Goal: Task Accomplishment & Management: Manage account settings

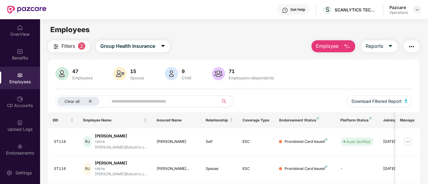
click at [416, 10] on img at bounding box center [417, 9] width 5 height 5
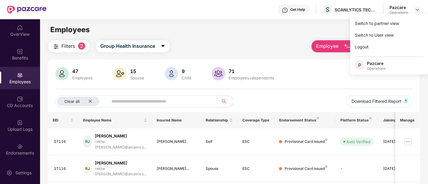
click at [309, 32] on div "Employees" at bounding box center [234, 29] width 388 height 11
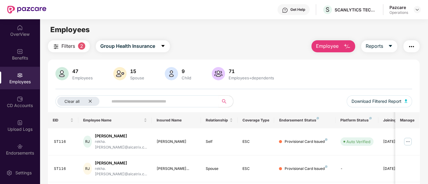
click at [412, 47] on img "button" at bounding box center [411, 46] width 7 height 7
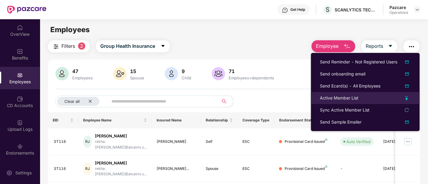
click at [342, 98] on div "Active Member List" at bounding box center [339, 98] width 39 height 7
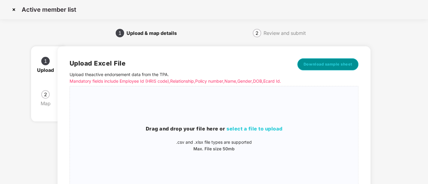
click at [318, 62] on span "Download sample sheet" at bounding box center [328, 64] width 49 height 6
click at [13, 11] on img at bounding box center [14, 10] width 10 height 10
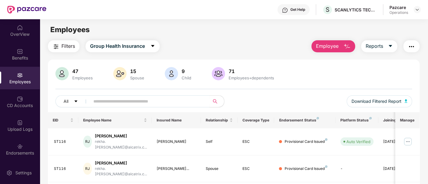
click at [414, 44] on img "button" at bounding box center [411, 46] width 7 height 7
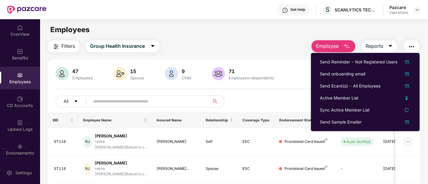
click at [287, 35] on div "Employees" at bounding box center [234, 29] width 388 height 11
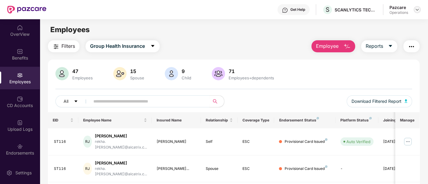
click at [420, 11] on div at bounding box center [417, 9] width 7 height 7
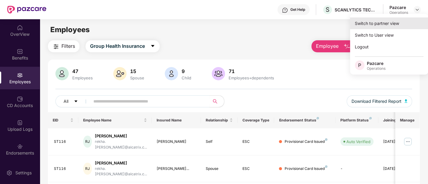
click at [400, 24] on div "Switch to partner view" at bounding box center [389, 23] width 78 height 12
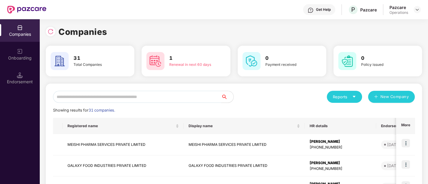
click at [133, 92] on input "text" at bounding box center [137, 97] width 168 height 12
click at [142, 95] on input "text" at bounding box center [137, 97] width 168 height 12
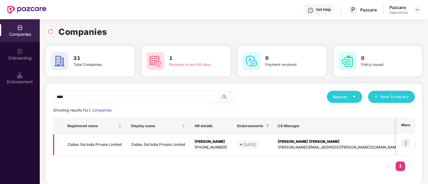
type input "****"
click at [171, 142] on td "Zodiac Sol India Private Limited" at bounding box center [158, 144] width 64 height 21
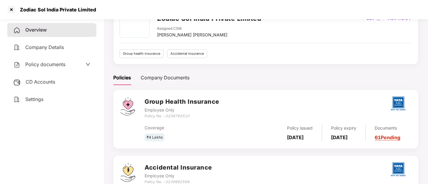
scroll to position [83, 0]
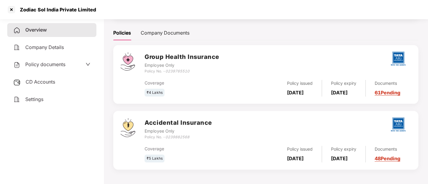
click at [66, 65] on div "Policy documents" at bounding box center [51, 65] width 77 height 8
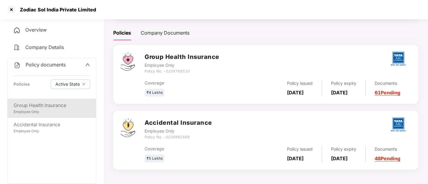
click at [65, 106] on div "Group Health Insurance" at bounding box center [52, 106] width 77 height 8
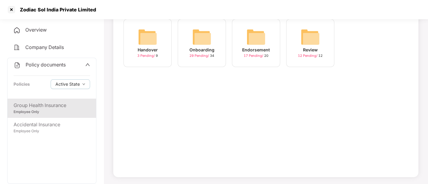
click at [250, 56] on span "17 Pending /" at bounding box center [254, 56] width 20 height 4
click at [305, 55] on span "7 Pending /" at bounding box center [308, 56] width 18 height 4
click at [256, 56] on span "0 Uploaded /" at bounding box center [255, 56] width 20 height 4
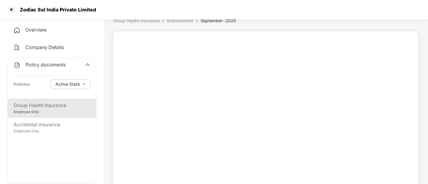
scroll to position [49, 0]
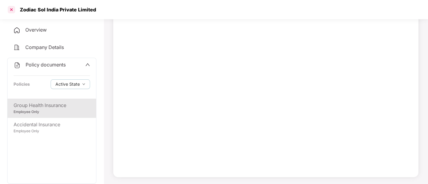
click at [11, 8] on div at bounding box center [12, 10] width 10 height 10
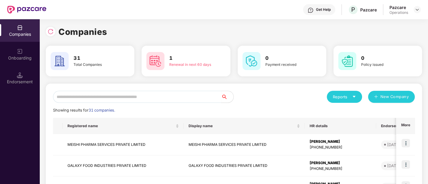
scroll to position [0, 0]
click at [118, 98] on input "text" at bounding box center [137, 97] width 168 height 12
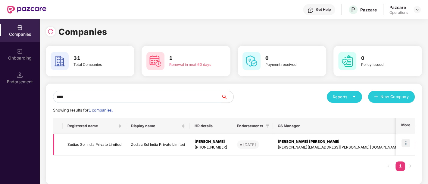
type input "****"
click at [407, 143] on img at bounding box center [405, 143] width 8 height 8
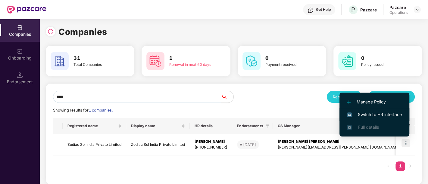
click at [383, 114] on span "Switch to HR interface" at bounding box center [374, 114] width 55 height 7
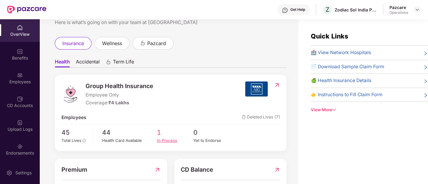
scroll to position [57, 0]
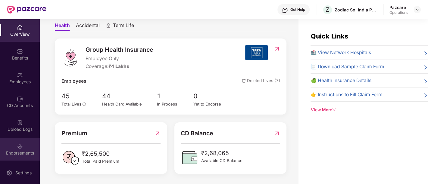
click at [24, 143] on div "Endorsements" at bounding box center [20, 149] width 40 height 23
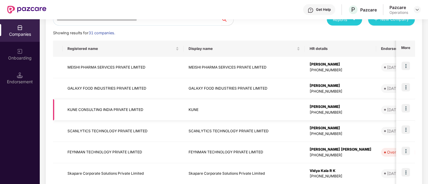
scroll to position [67, 0]
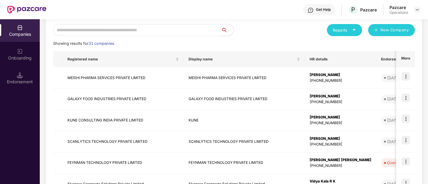
click at [96, 28] on input "text" at bounding box center [137, 30] width 168 height 12
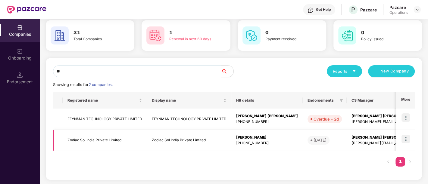
type input "**"
click at [201, 140] on td "Zodiac Sol India Private Limited" at bounding box center [189, 140] width 84 height 21
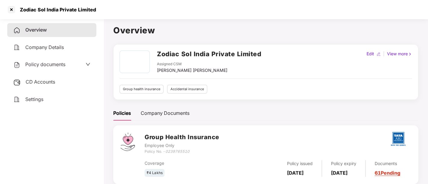
click at [63, 64] on span "Policy documents" at bounding box center [45, 64] width 40 height 6
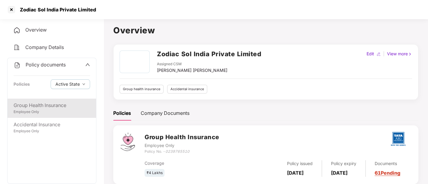
click at [60, 113] on div "Employee Only" at bounding box center [52, 112] width 77 height 6
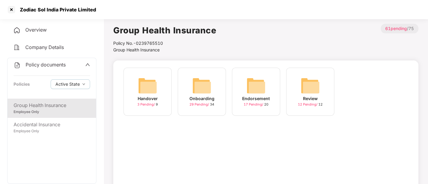
click at [255, 105] on span "17 Pending /" at bounding box center [254, 104] width 20 height 4
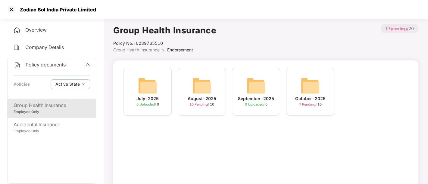
click at [307, 104] on span "7 Pending /" at bounding box center [308, 104] width 18 height 4
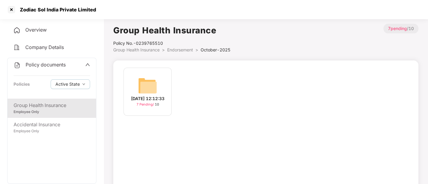
click at [141, 107] on span "7 Pending /" at bounding box center [145, 104] width 18 height 4
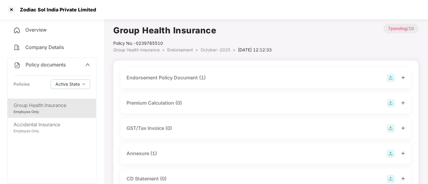
click at [393, 78] on img at bounding box center [390, 78] width 8 height 8
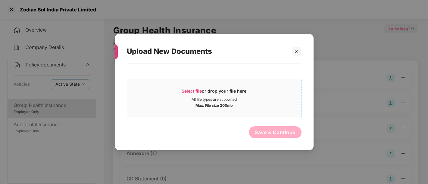
click at [194, 93] on span "Select file" at bounding box center [192, 91] width 20 height 5
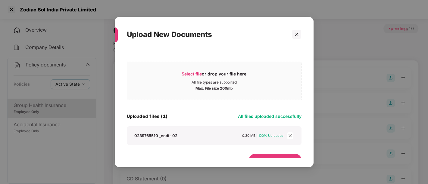
scroll to position [10, 0]
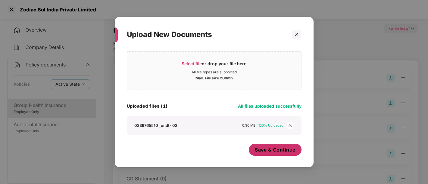
click at [291, 150] on span "Save & Continue" at bounding box center [275, 150] width 41 height 7
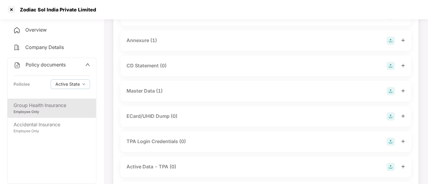
scroll to position [213, 0]
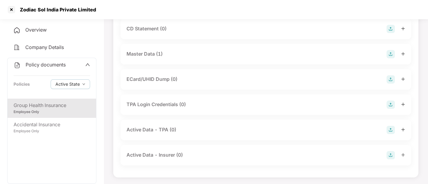
click at [188, 57] on div "Master Data (1)" at bounding box center [266, 54] width 279 height 8
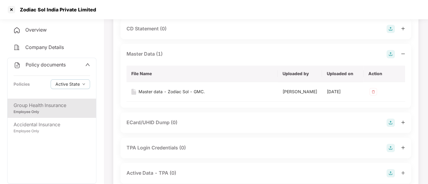
click at [392, 54] on img at bounding box center [390, 54] width 8 height 8
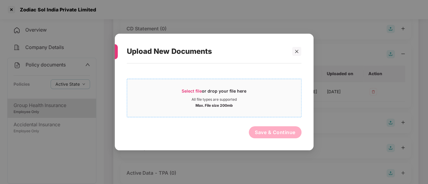
click at [193, 90] on span "Select file" at bounding box center [192, 91] width 20 height 5
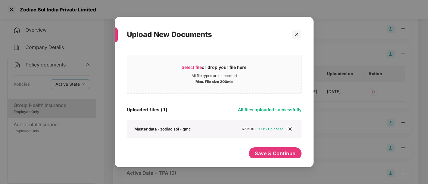
scroll to position [10, 0]
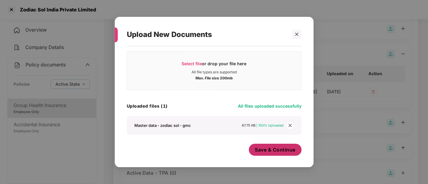
click at [259, 145] on button "Save & Continue" at bounding box center [275, 150] width 53 height 12
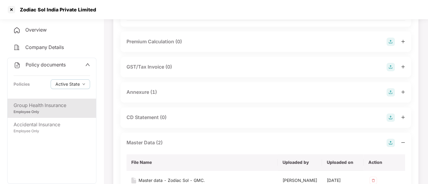
scroll to position [134, 0]
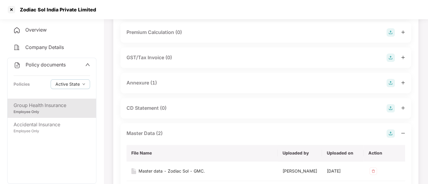
click at [196, 81] on div "Annexure (1)" at bounding box center [266, 83] width 279 height 8
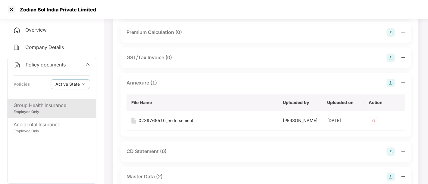
click at [391, 83] on img at bounding box center [390, 83] width 8 height 8
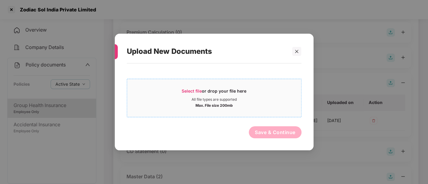
click at [196, 91] on span "Select file" at bounding box center [192, 91] width 20 height 5
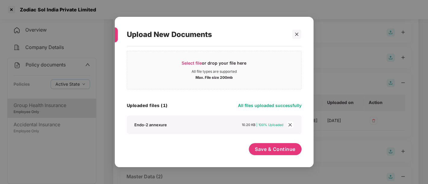
scroll to position [10, 0]
click at [276, 148] on span "Save & Continue" at bounding box center [275, 150] width 41 height 7
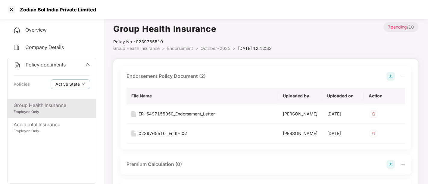
scroll to position [0, 0]
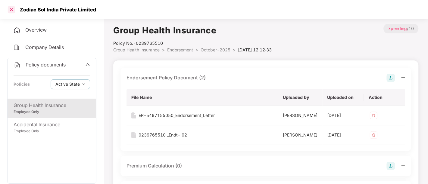
click at [10, 11] on div at bounding box center [12, 10] width 10 height 10
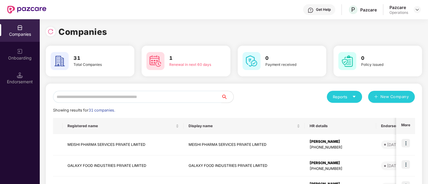
click at [99, 98] on input "text" at bounding box center [137, 97] width 168 height 12
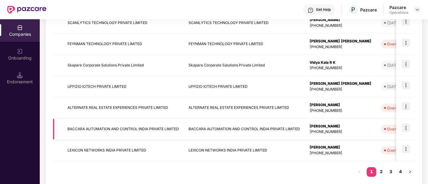
scroll to position [195, 0]
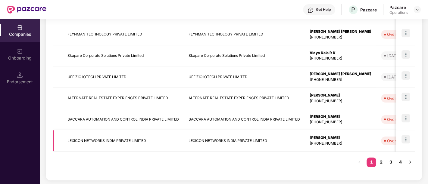
click at [105, 145] on td "LEXICON NETWORKS INDIA PRIVATE LIMITED" at bounding box center [123, 140] width 121 height 21
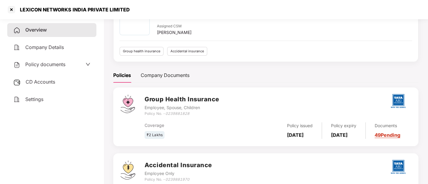
scroll to position [83, 0]
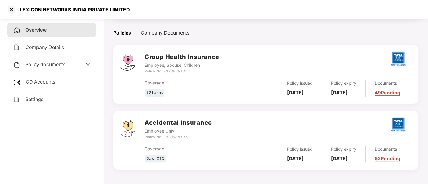
click at [58, 85] on div "CD Accounts" at bounding box center [51, 82] width 89 height 14
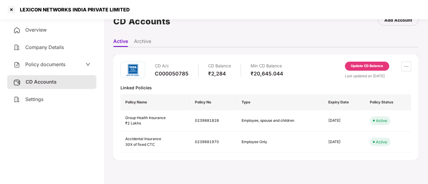
click at [50, 64] on span "Policy documents" at bounding box center [45, 64] width 40 height 6
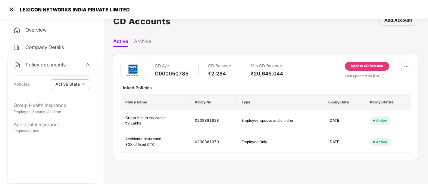
click at [51, 46] on span "Company Details" at bounding box center [44, 47] width 39 height 6
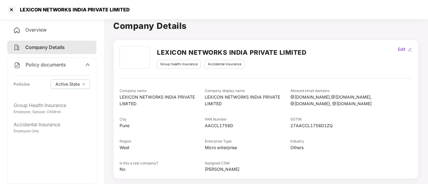
scroll to position [0, 0]
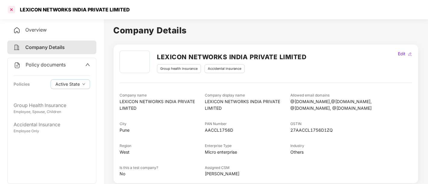
click at [11, 11] on div at bounding box center [12, 10] width 10 height 10
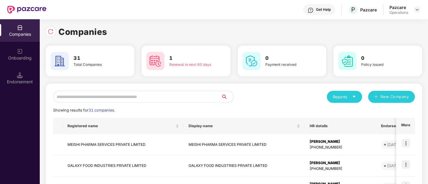
click at [19, 79] on div "Endorsement" at bounding box center [20, 82] width 40 height 6
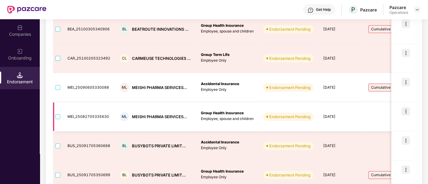
scroll to position [250, 0]
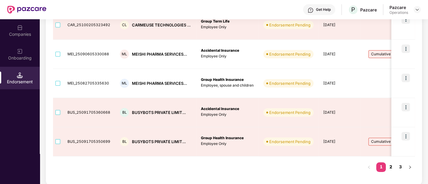
click at [392, 167] on link "2" at bounding box center [391, 167] width 10 height 9
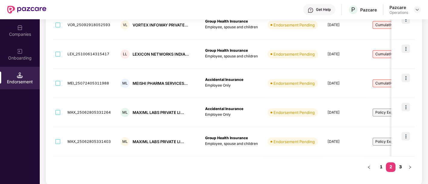
click at [401, 166] on link "3" at bounding box center [400, 167] width 10 height 9
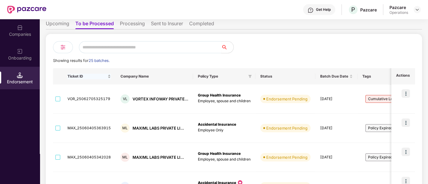
scroll to position [0, 0]
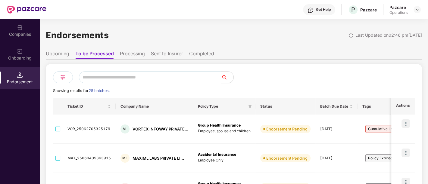
click at [23, 34] on div "Companies" at bounding box center [20, 34] width 40 height 6
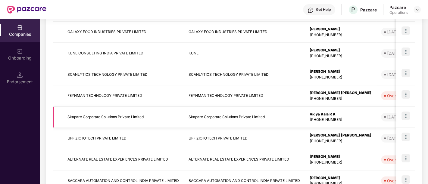
scroll to position [129, 0]
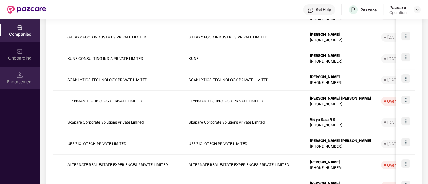
click at [31, 73] on div "Endorsement" at bounding box center [20, 78] width 40 height 23
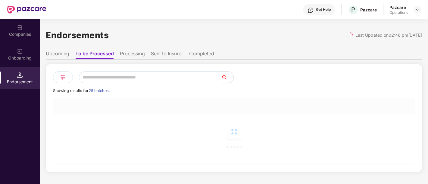
scroll to position [0, 0]
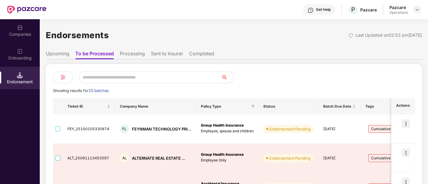
click at [417, 11] on img at bounding box center [417, 9] width 5 height 5
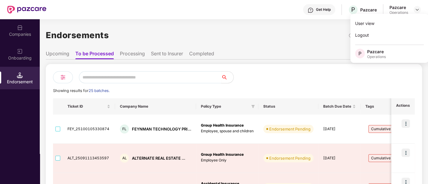
click at [273, 32] on div "Endorsements Last Updated on 02:53 pm[DATE]" at bounding box center [234, 35] width 376 height 19
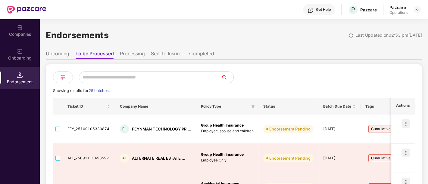
click at [140, 55] on li "Processing" at bounding box center [132, 55] width 25 height 9
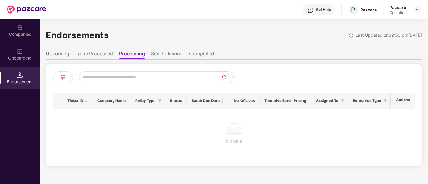
click at [161, 55] on li "Sent to Insurer" at bounding box center [167, 55] width 32 height 9
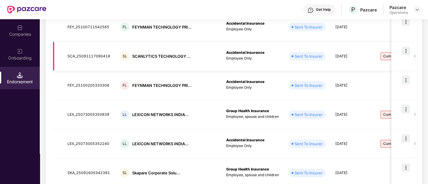
scroll to position [250, 0]
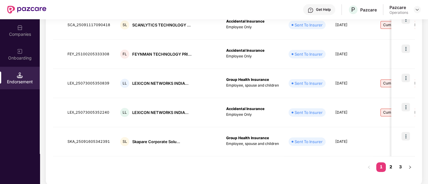
click at [395, 165] on link "2" at bounding box center [391, 167] width 10 height 9
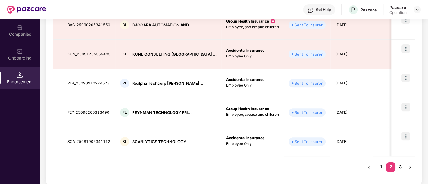
click at [402, 165] on link "3" at bounding box center [400, 167] width 10 height 9
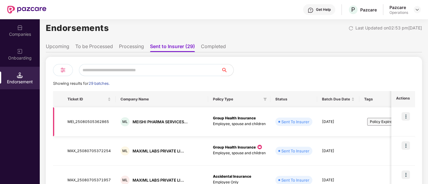
scroll to position [0, 0]
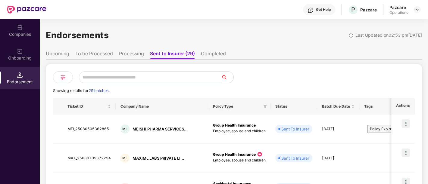
click at [215, 55] on li "Completed" at bounding box center [213, 55] width 25 height 9
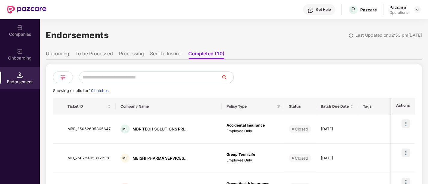
click at [54, 57] on li "Upcoming" at bounding box center [57, 55] width 23 height 9
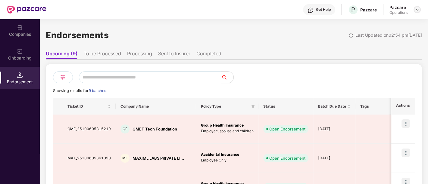
click at [419, 10] on img at bounding box center [417, 9] width 5 height 5
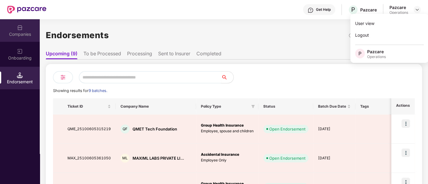
click at [20, 28] on img at bounding box center [20, 28] width 6 height 6
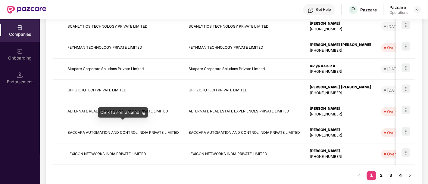
scroll to position [195, 0]
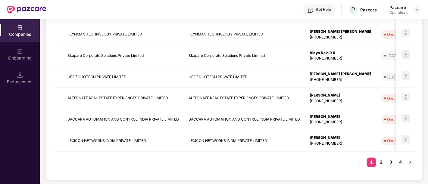
click at [382, 160] on link "2" at bounding box center [381, 162] width 10 height 9
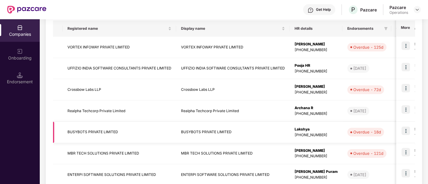
scroll to position [100, 0]
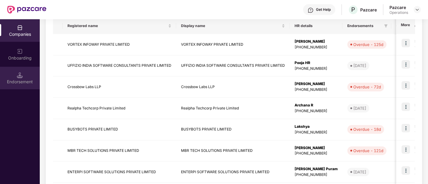
click at [5, 80] on div "Endorsement" at bounding box center [20, 82] width 40 height 6
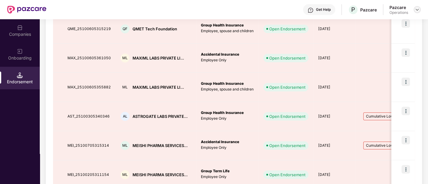
click at [415, 7] on img at bounding box center [417, 9] width 5 height 5
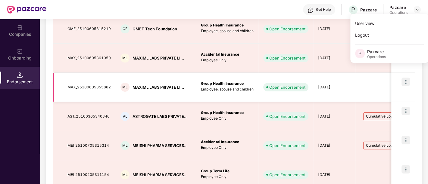
scroll to position [0, 0]
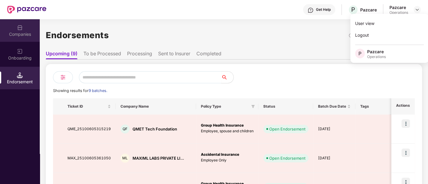
click at [25, 39] on div "Companies" at bounding box center [20, 30] width 40 height 23
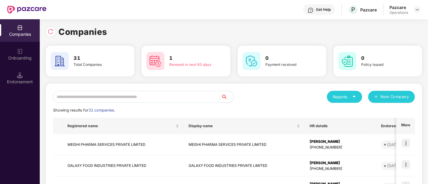
click at [108, 96] on input "text" at bounding box center [137, 97] width 168 height 12
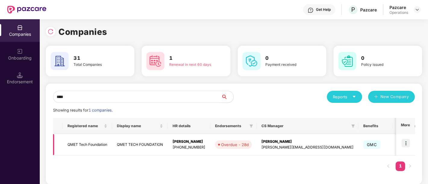
type input "****"
click at [136, 144] on td "QMET TECH FOUNDATION" at bounding box center [140, 144] width 56 height 21
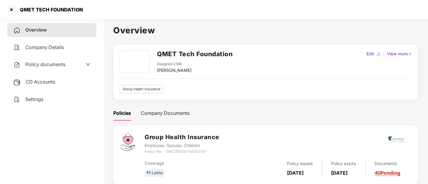
click at [50, 64] on span "Policy documents" at bounding box center [45, 64] width 40 height 6
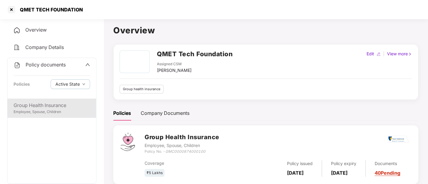
click at [44, 108] on div "Group Health Insurance" at bounding box center [52, 106] width 77 height 8
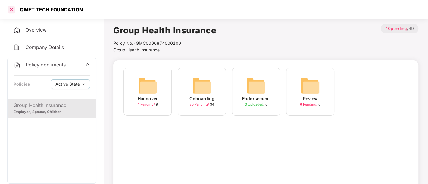
click at [13, 10] on div at bounding box center [12, 10] width 10 height 10
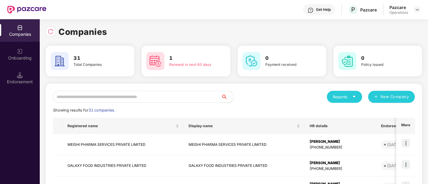
click at [118, 94] on input "text" at bounding box center [137, 97] width 168 height 12
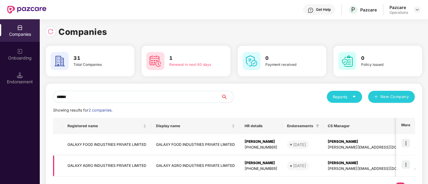
scroll to position [26, 0]
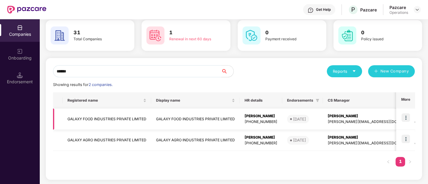
type input "******"
click at [408, 118] on img at bounding box center [405, 118] width 8 height 8
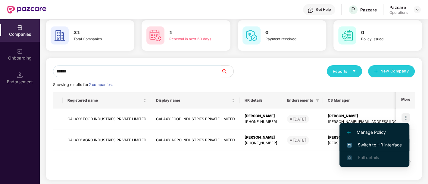
click at [381, 142] on span "Switch to HR interface" at bounding box center [374, 145] width 55 height 7
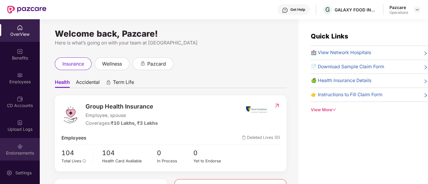
click at [23, 142] on div "Endorsements" at bounding box center [20, 149] width 40 height 23
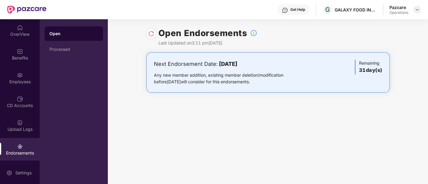
click at [415, 11] on img at bounding box center [417, 9] width 5 height 5
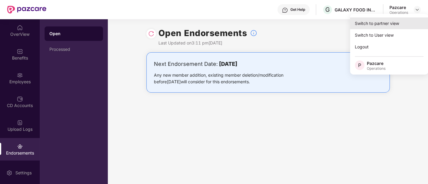
click at [381, 20] on div "Switch to partner view" at bounding box center [389, 23] width 78 height 12
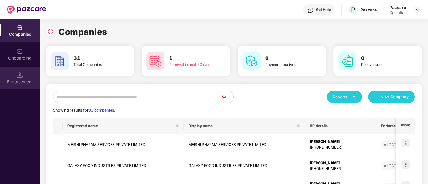
click at [23, 76] on img at bounding box center [20, 75] width 6 height 6
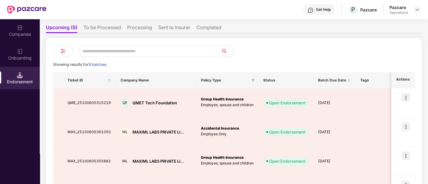
scroll to position [0, 0]
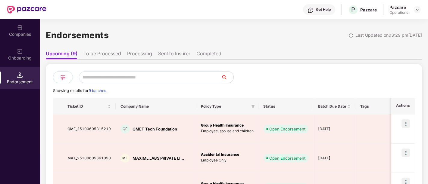
click at [99, 52] on li "To be Processed" at bounding box center [102, 55] width 38 height 9
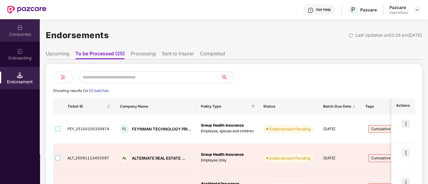
click at [22, 30] on div "Companies" at bounding box center [20, 30] width 40 height 23
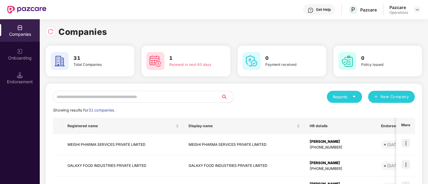
click at [124, 94] on input "text" at bounding box center [137, 97] width 168 height 12
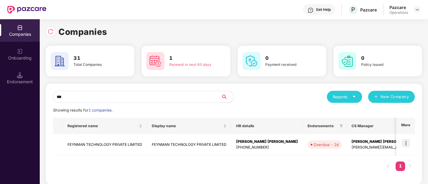
type input "***"
click at [417, 6] on div at bounding box center [417, 9] width 7 height 7
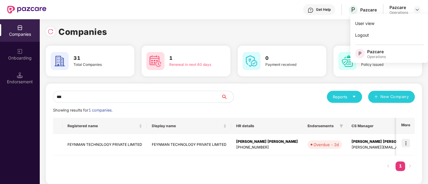
click at [133, 23] on div "Companies 31 Total Companies 1 Renewal in next 60 days 0 Payment received 0 Pol…" at bounding box center [234, 104] width 376 height 170
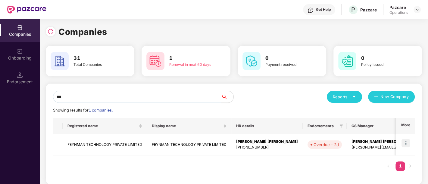
drag, startPoint x: 126, startPoint y: 96, endPoint x: 50, endPoint y: 97, distance: 75.9
click at [50, 97] on div "*** Reports New Company Showing results for 1 companies. Registered name Displa…" at bounding box center [234, 134] width 376 height 101
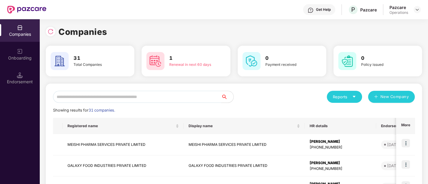
click at [114, 93] on input "text" at bounding box center [137, 97] width 168 height 12
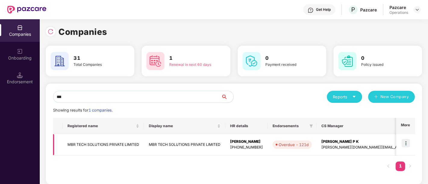
type input "***"
click at [170, 145] on td "MBR TECH SOLUTIONS PRIVATE LIMITED" at bounding box center [184, 144] width 81 height 21
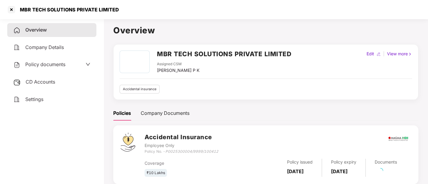
scroll to position [16, 0]
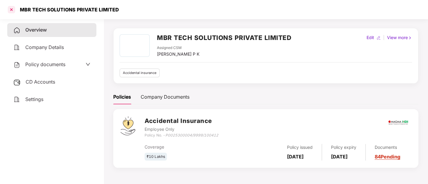
click at [15, 12] on div at bounding box center [12, 10] width 10 height 10
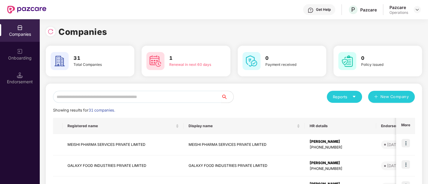
scroll to position [0, 0]
click at [132, 95] on input "text" at bounding box center [137, 97] width 168 height 12
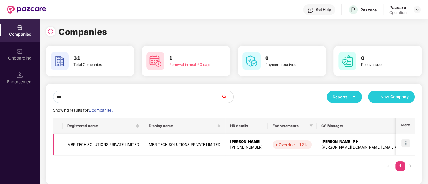
type input "***"
click at [407, 142] on img at bounding box center [405, 143] width 8 height 8
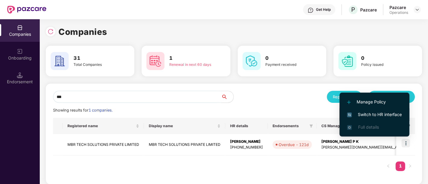
click at [386, 114] on span "Switch to HR interface" at bounding box center [374, 114] width 55 height 7
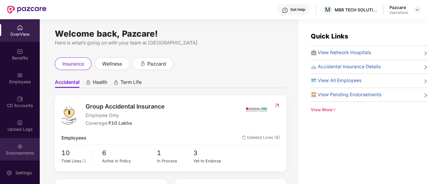
click at [23, 153] on div "Endorsements" at bounding box center [20, 153] width 40 height 6
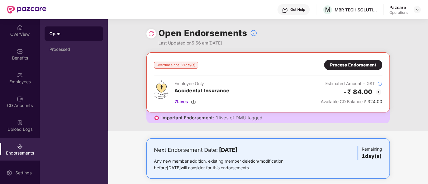
scroll to position [6, 0]
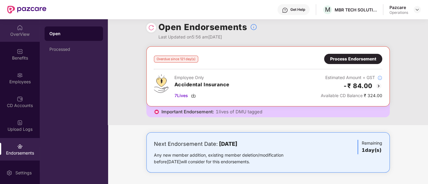
click at [28, 36] on div "OverView" at bounding box center [20, 34] width 40 height 6
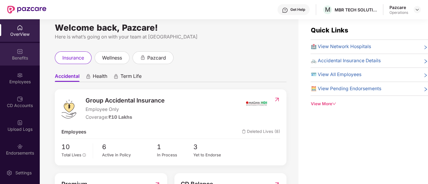
click at [15, 65] on div "Benefits" at bounding box center [20, 54] width 40 height 23
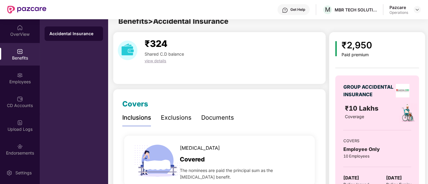
scroll to position [0, 0]
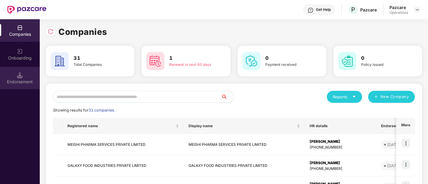
click at [30, 80] on div "Endorsement" at bounding box center [20, 82] width 40 height 6
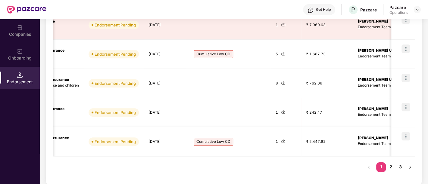
scroll to position [0, 177]
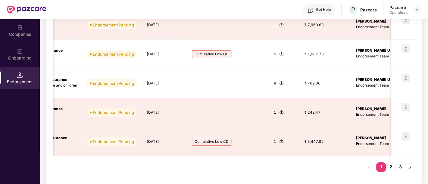
click at [394, 168] on link "2" at bounding box center [391, 167] width 10 height 9
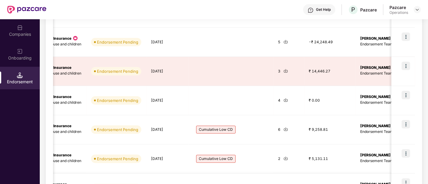
scroll to position [250, 0]
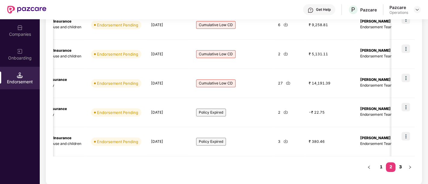
click at [400, 167] on link "3" at bounding box center [400, 167] width 10 height 9
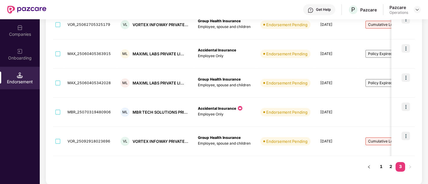
scroll to position [0, 0]
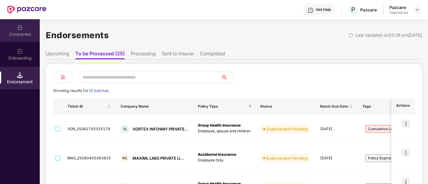
click at [24, 34] on div "Companies" at bounding box center [20, 34] width 40 height 6
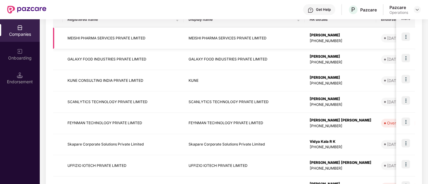
scroll to position [52, 0]
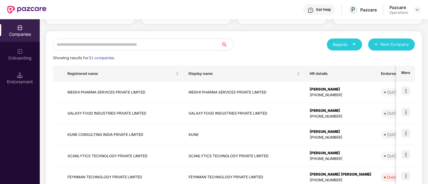
click at [138, 43] on input "text" at bounding box center [137, 45] width 168 height 12
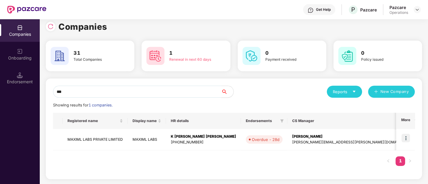
scroll to position [5, 0]
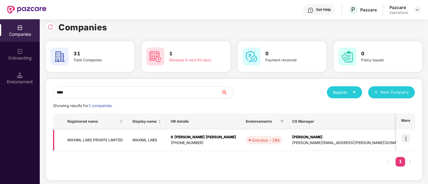
type input "****"
click at [112, 139] on td "MAXIML LABS PRIVATE LIMITED" at bounding box center [95, 140] width 65 height 21
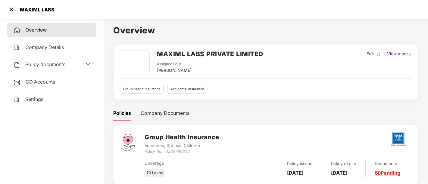
scroll to position [69, 0]
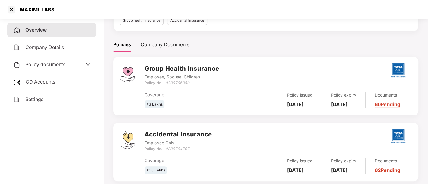
click at [36, 85] on div "CD Accounts" at bounding box center [51, 82] width 89 height 14
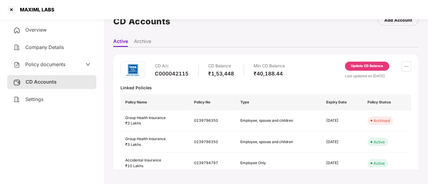
scroll to position [32, 0]
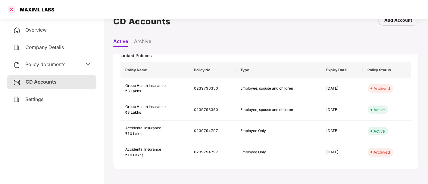
click at [12, 11] on div at bounding box center [12, 10] width 10 height 10
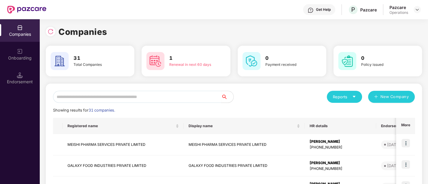
scroll to position [0, 0]
click at [155, 94] on input "text" at bounding box center [137, 97] width 168 height 12
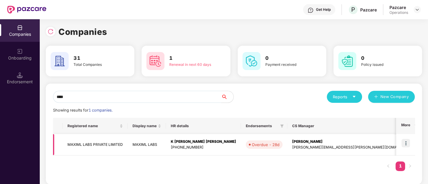
type input "****"
click at [404, 144] on img at bounding box center [405, 143] width 8 height 8
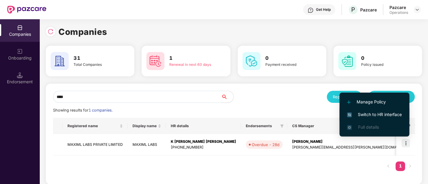
click at [377, 115] on span "Switch to HR interface" at bounding box center [374, 114] width 55 height 7
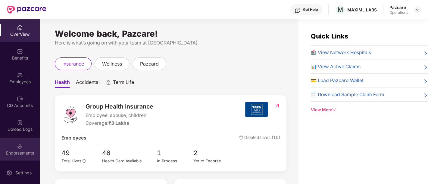
click at [20, 156] on div "Endorsements" at bounding box center [20, 153] width 40 height 6
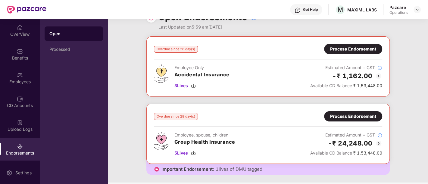
scroll to position [15, 0]
